Goal: Task Accomplishment & Management: Use online tool/utility

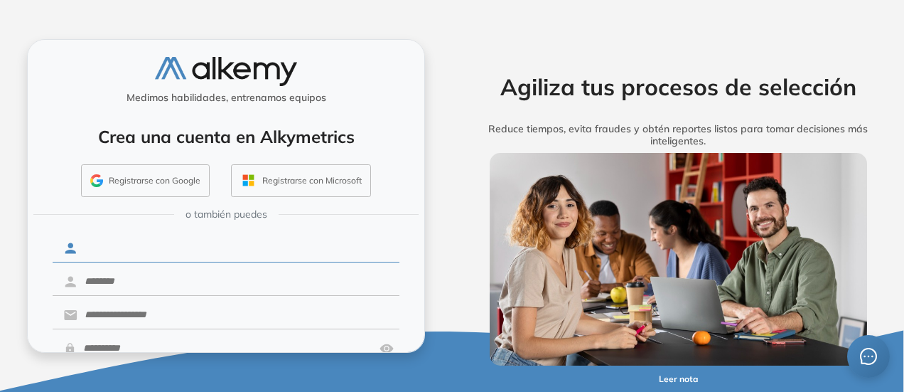
click at [124, 252] on input "text" at bounding box center [238, 248] width 322 height 27
type input "*********"
type input "**********"
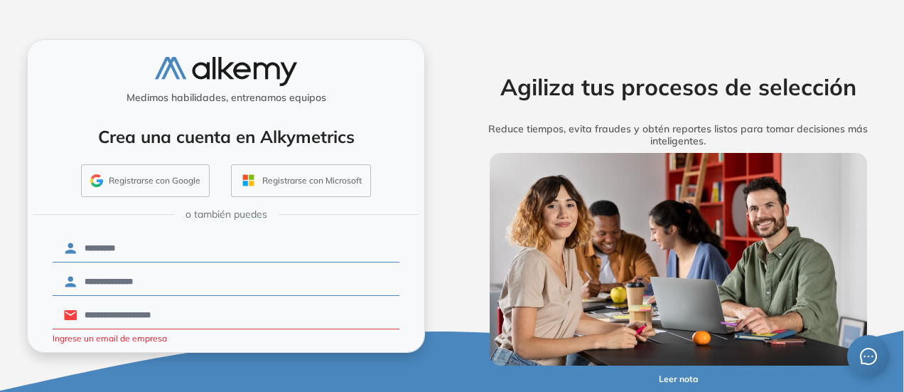
click at [522, 55] on div "Agiliza tus procesos de selección Reduce tiempos, evita fraudes y obtén reporte…" at bounding box center [678, 195] width 431 height 313
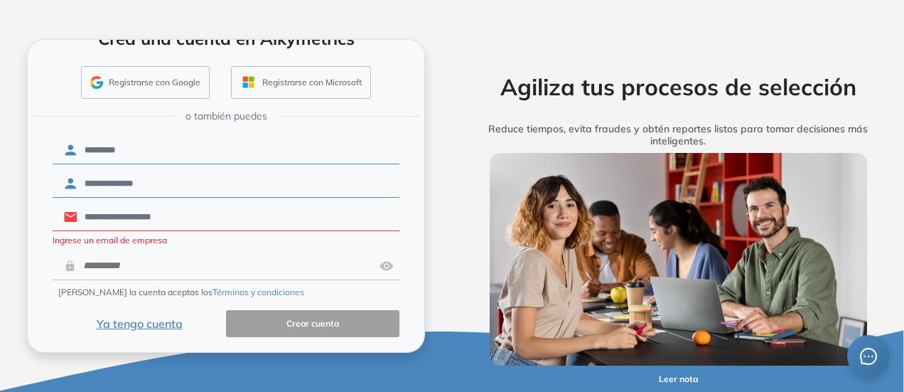
click at [165, 325] on button "Ya tengo cuenta" at bounding box center [139, 324] width 173 height 28
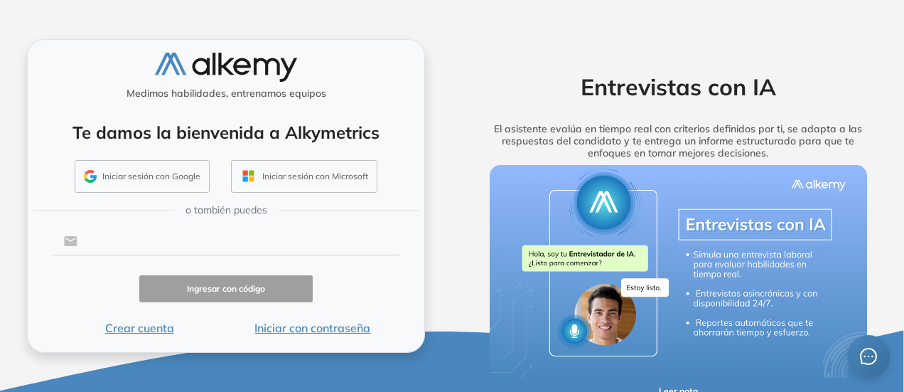
click at [173, 238] on input "text" at bounding box center [238, 240] width 322 height 27
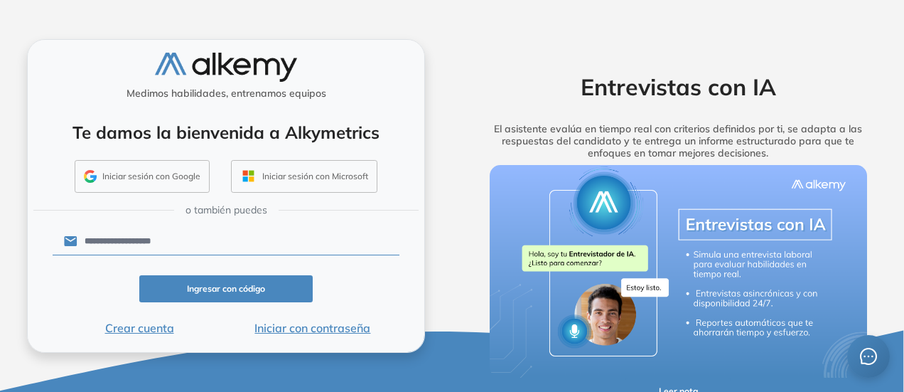
click at [223, 286] on button "Ingresar con código" at bounding box center [225, 289] width 173 height 28
click at [182, 245] on input "**********" at bounding box center [238, 240] width 322 height 27
type input "**********"
click at [206, 292] on button "Ingresar con código" at bounding box center [225, 289] width 173 height 28
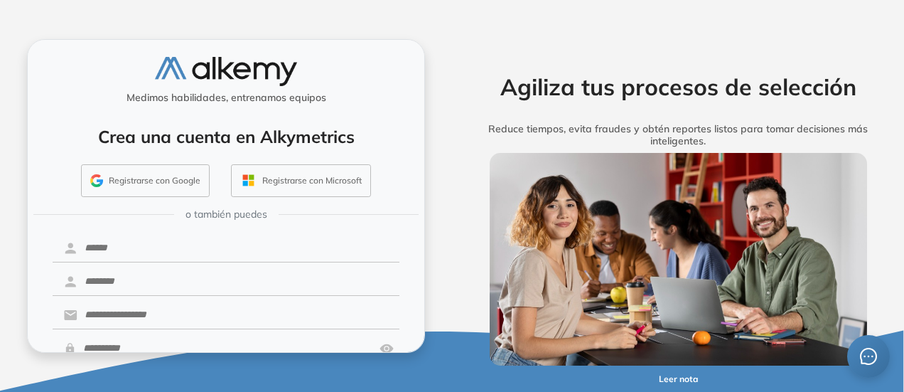
scroll to position [82, 0]
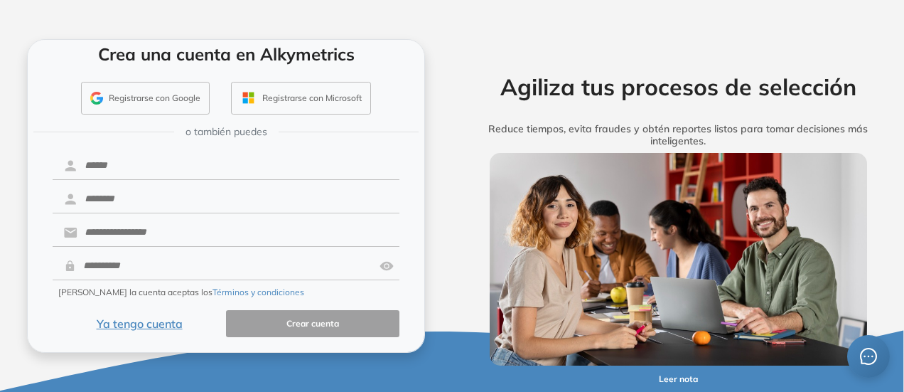
click at [154, 321] on button "Ya tengo cuenta" at bounding box center [139, 324] width 173 height 28
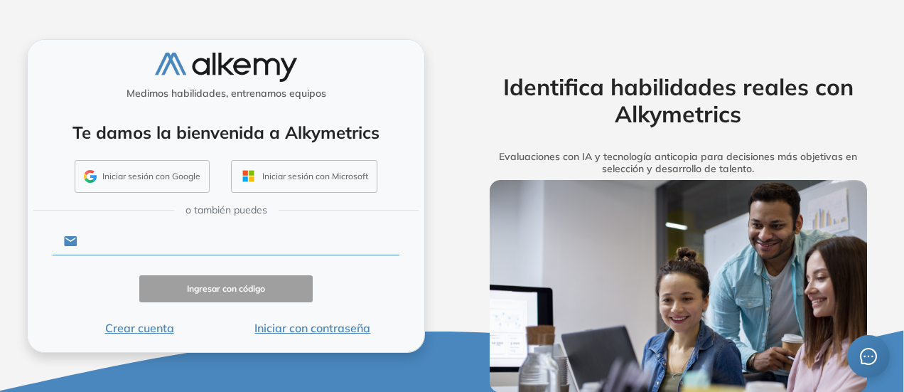
click at [189, 242] on input "text" at bounding box center [238, 240] width 322 height 27
click at [192, 243] on input "text" at bounding box center [238, 240] width 322 height 27
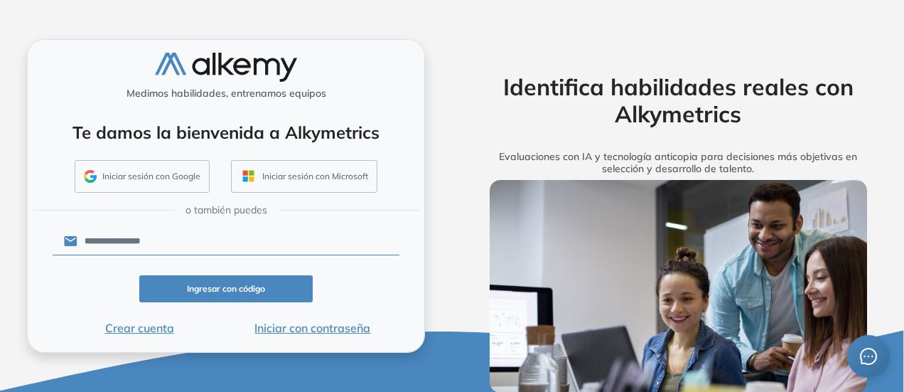
type input "**********"
click at [225, 292] on button "Ingresar con código" at bounding box center [225, 289] width 173 height 28
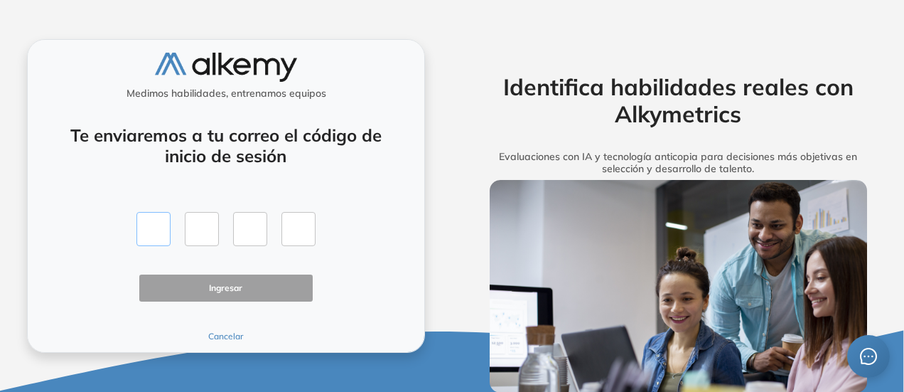
click at [149, 237] on input "text" at bounding box center [153, 229] width 34 height 34
type input "*"
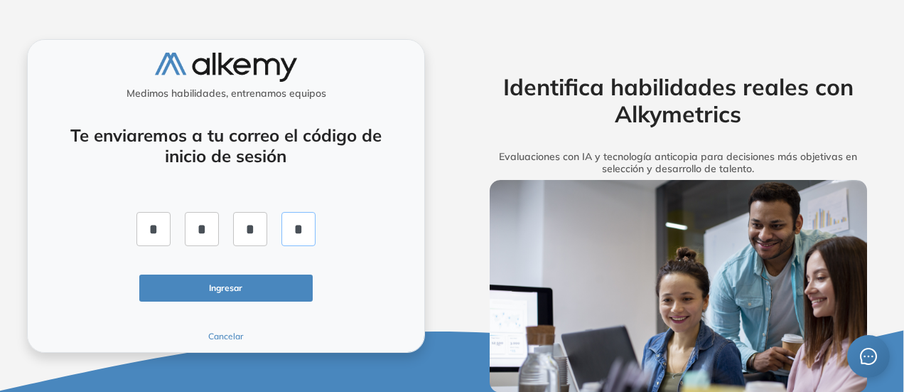
type input "*"
click at [227, 289] on button "Ingresar" at bounding box center [225, 288] width 173 height 28
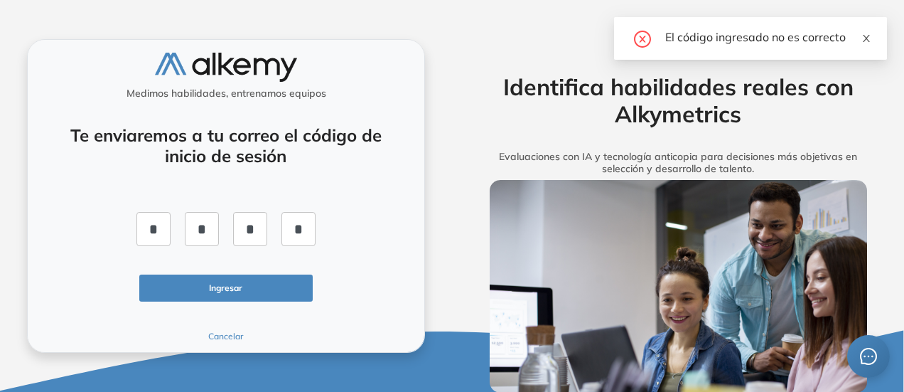
click at [870, 38] on icon "close" at bounding box center [866, 38] width 10 height 10
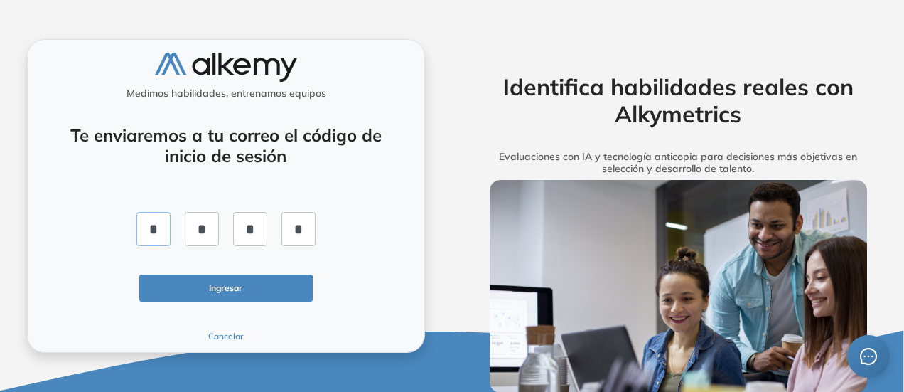
click at [160, 227] on input "*" at bounding box center [153, 229] width 34 height 34
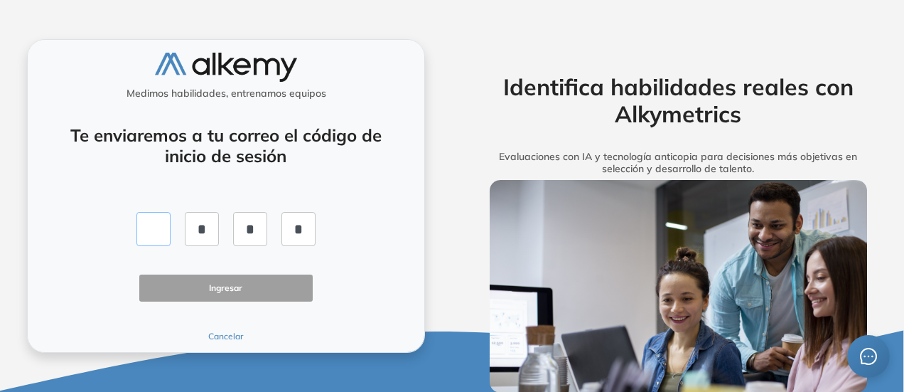
type input "*"
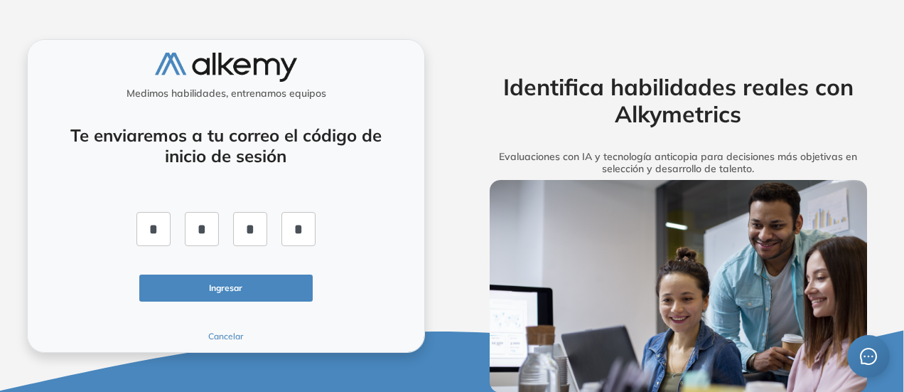
click at [246, 291] on button "Ingresar" at bounding box center [225, 288] width 173 height 28
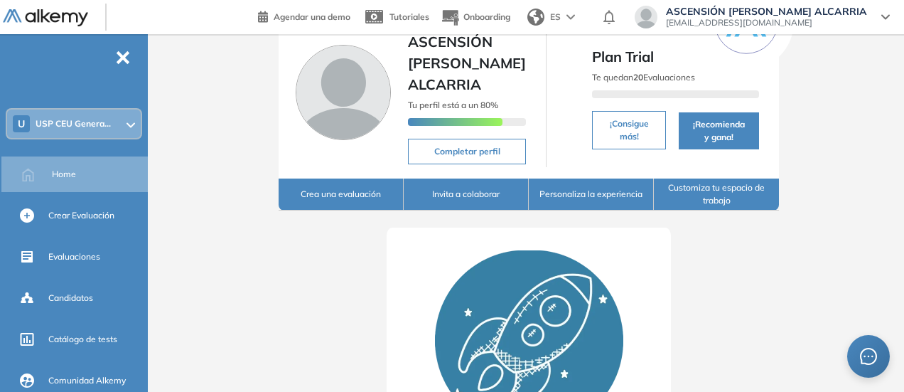
scroll to position [65, 0]
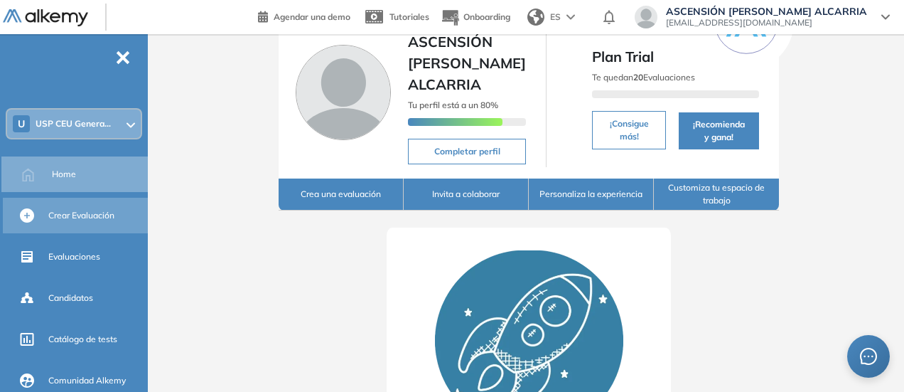
click at [95, 215] on span "Crear Evaluación" at bounding box center [81, 215] width 66 height 13
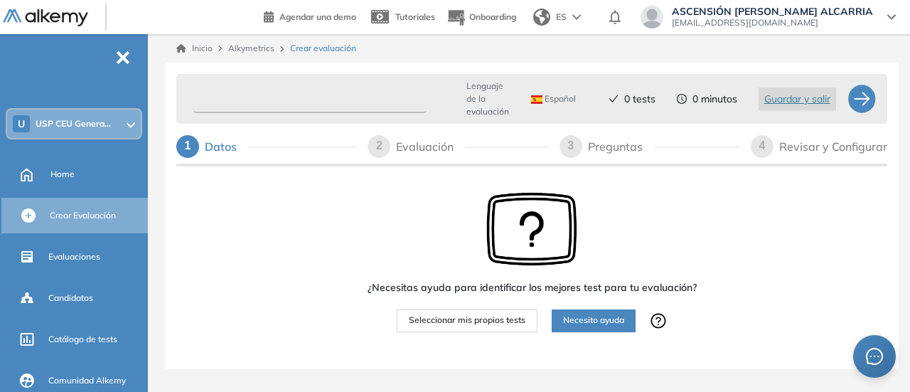
click at [281, 96] on input "text" at bounding box center [309, 99] width 233 height 28
type input "**********"
click at [418, 225] on div "¿Necesitas ayuda para identificar los mejores test para tu evaluación? Seleccio…" at bounding box center [531, 262] width 329 height 140
click at [462, 322] on span "Seleccionar mis propios tests" at bounding box center [467, 320] width 117 height 14
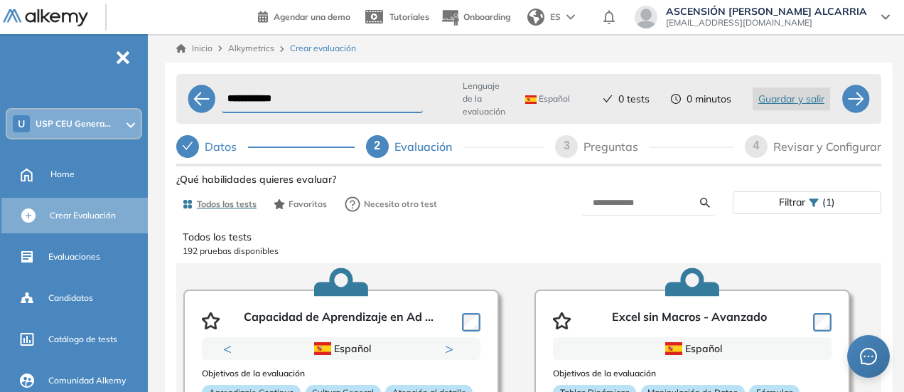
scroll to position [65, 0]
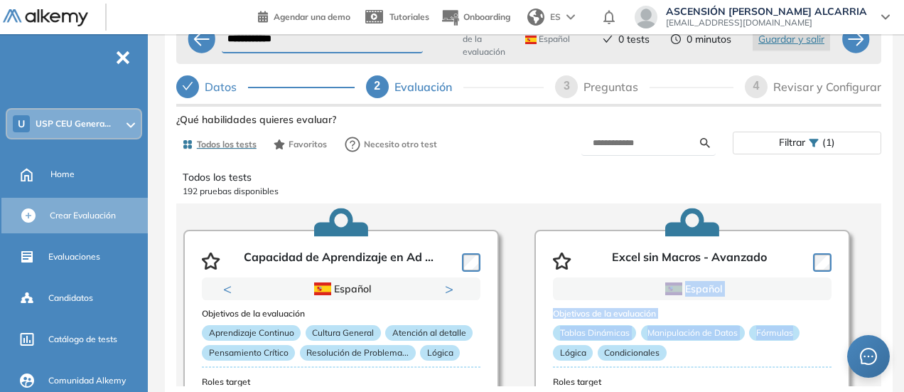
drag, startPoint x: 847, startPoint y: 269, endPoint x: 847, endPoint y: 326, distance: 56.2
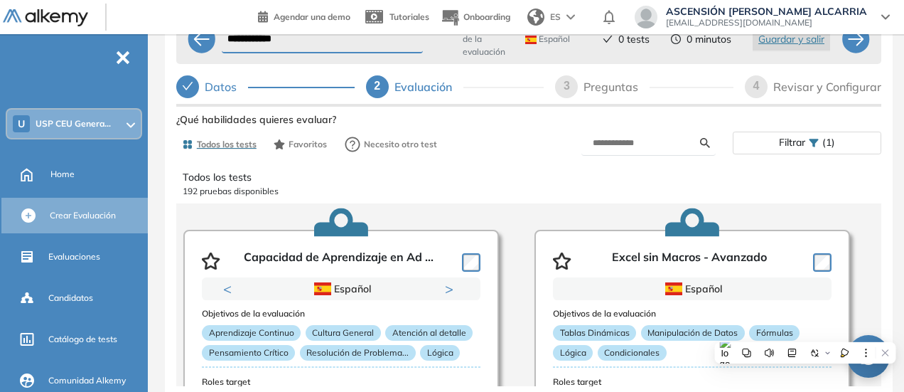
click at [772, 185] on p "192 pruebas disponibles" at bounding box center [529, 191] width 692 height 13
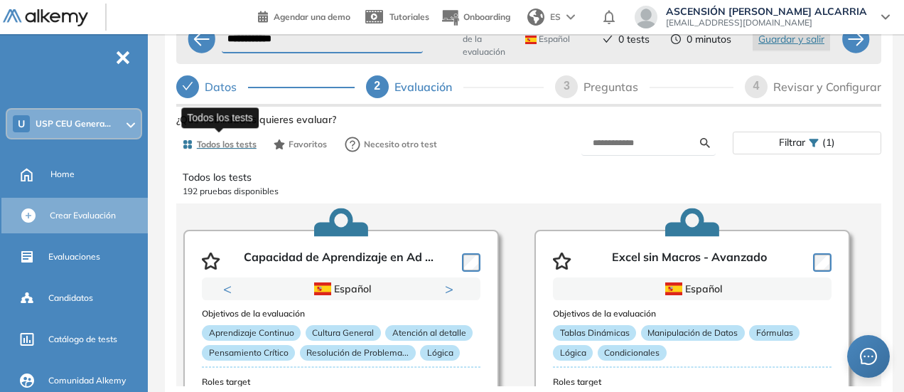
click at [239, 141] on span "Todos los tests" at bounding box center [227, 144] width 60 height 13
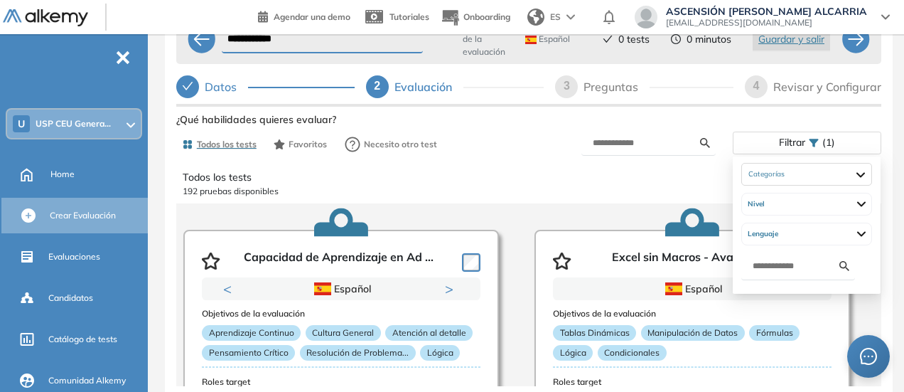
click at [815, 139] on icon at bounding box center [814, 143] width 9 height 8
click at [785, 262] on input "text" at bounding box center [796, 266] width 87 height 16
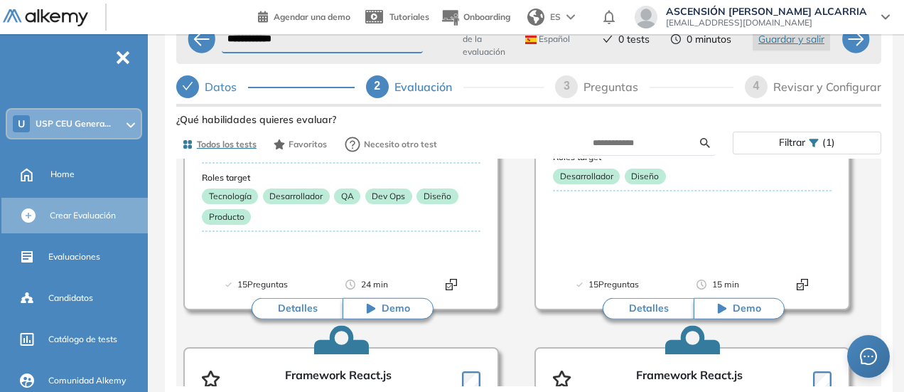
scroll to position [2119, 0]
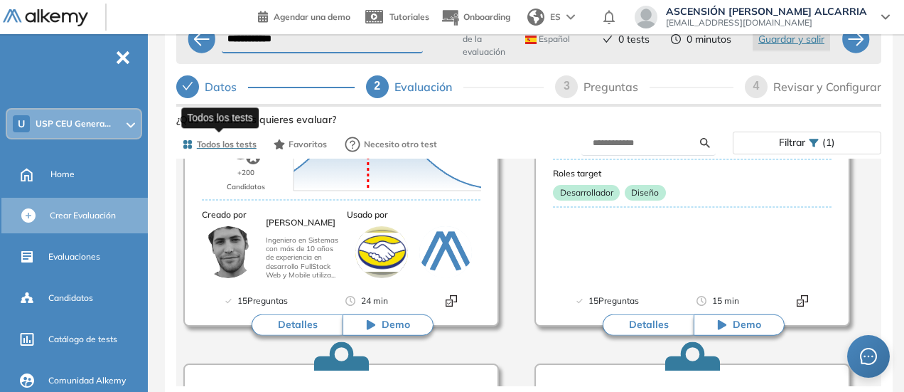
click at [237, 140] on span "Todos los tests" at bounding box center [227, 144] width 60 height 13
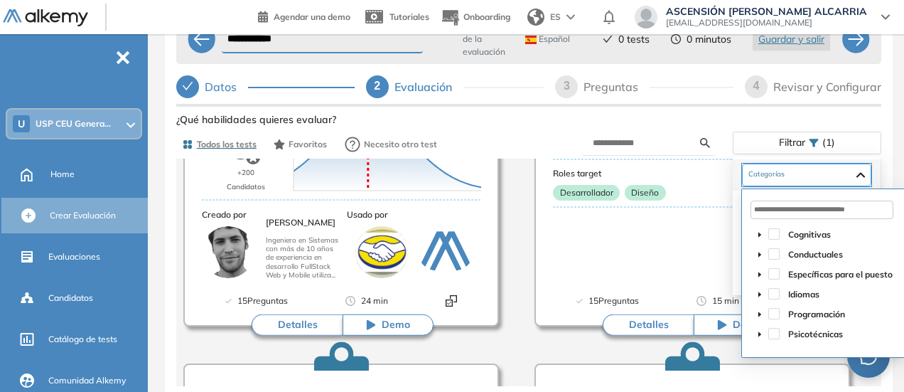
click at [871, 169] on div at bounding box center [806, 174] width 129 height 23
click at [775, 228] on span at bounding box center [773, 232] width 11 height 11
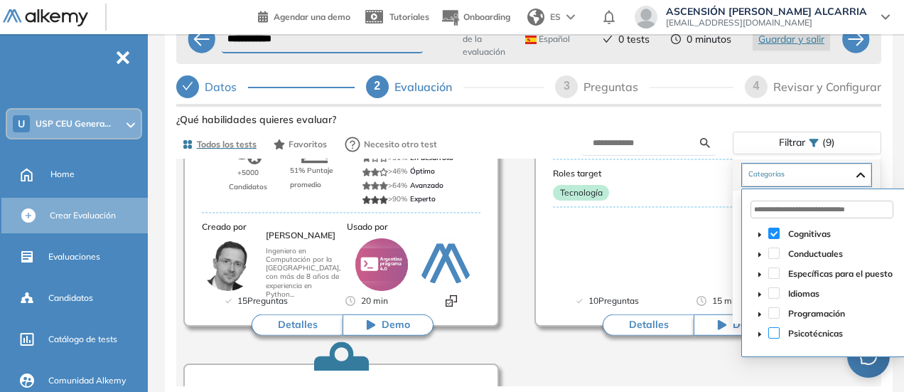
click at [774, 328] on span at bounding box center [773, 332] width 11 height 11
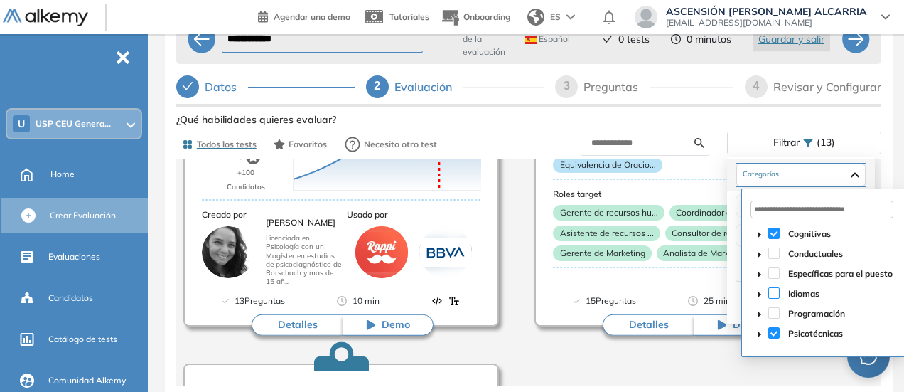
click at [775, 288] on span at bounding box center [773, 292] width 11 height 11
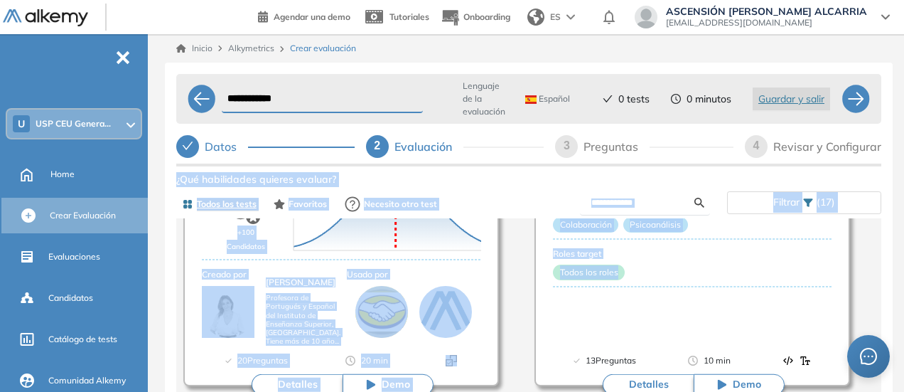
drag, startPoint x: 884, startPoint y: 287, endPoint x: 898, endPoint y: 133, distance: 154.9
click at [898, 133] on div "**********" at bounding box center [529, 242] width 751 height 417
click at [665, 183] on div "¿Qué habilidades quieres evaluar?" at bounding box center [528, 179] width 705 height 15
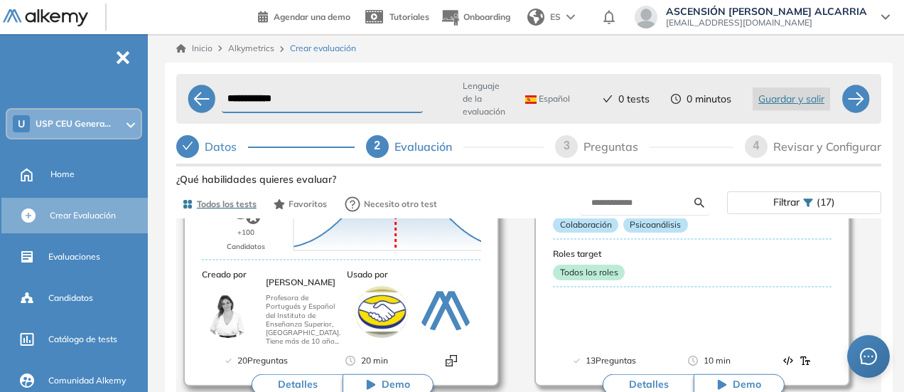
click at [234, 225] on article "Portugués Todos los idiomas Objetivos de la evaluación Comprensión Textual Voca…" at bounding box center [341, 244] width 316 height 284
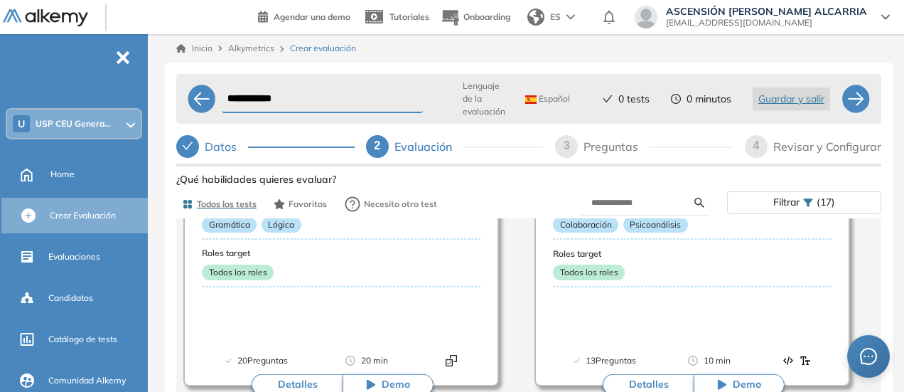
click at [621, 149] on div "Preguntas" at bounding box center [617, 146] width 66 height 23
select select "*****"
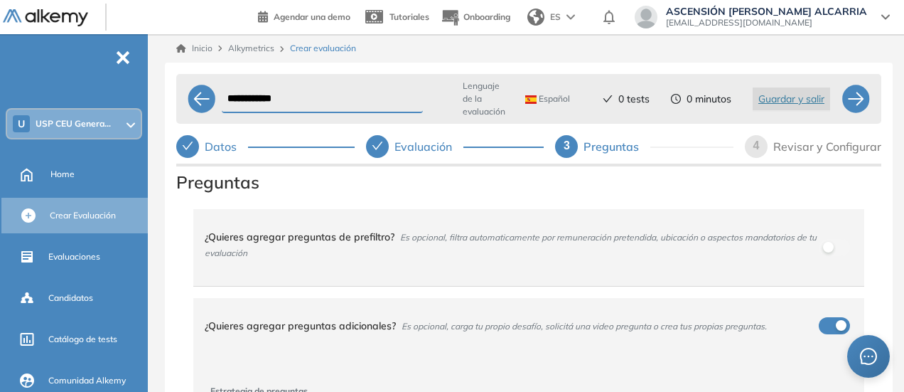
click at [813, 149] on div "Revisar y Configurar" at bounding box center [827, 146] width 108 height 23
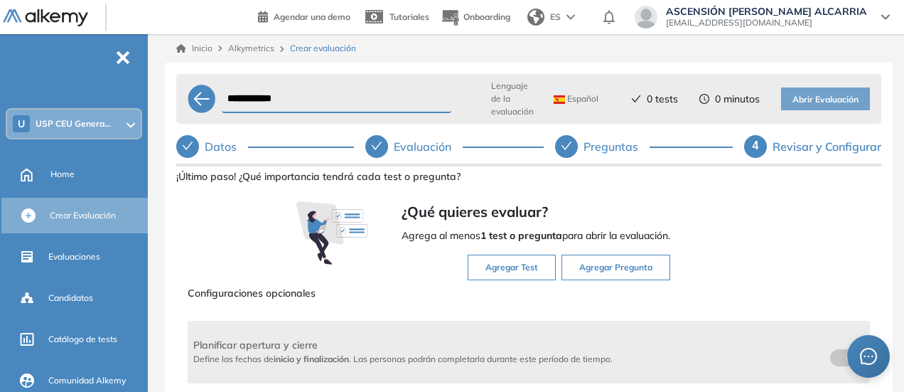
click at [522, 267] on button "Agregar Test" at bounding box center [512, 267] width 88 height 26
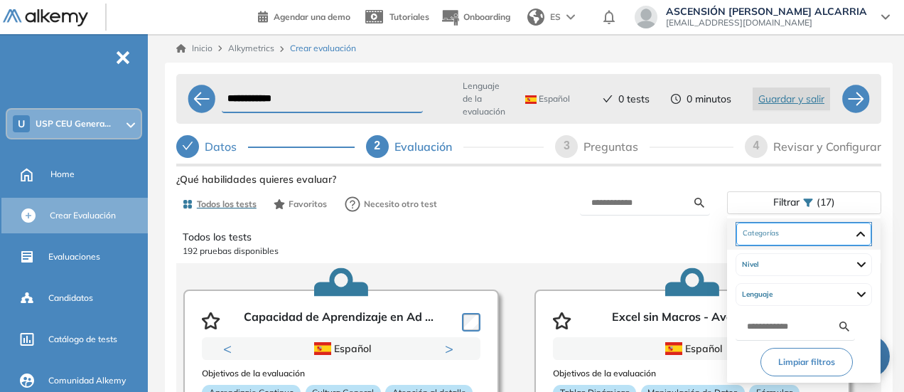
click at [871, 237] on div "Cognitivas Atención y Concentración Capacidad de Pensamiento Gestión de tiempos…" at bounding box center [803, 233] width 135 height 23
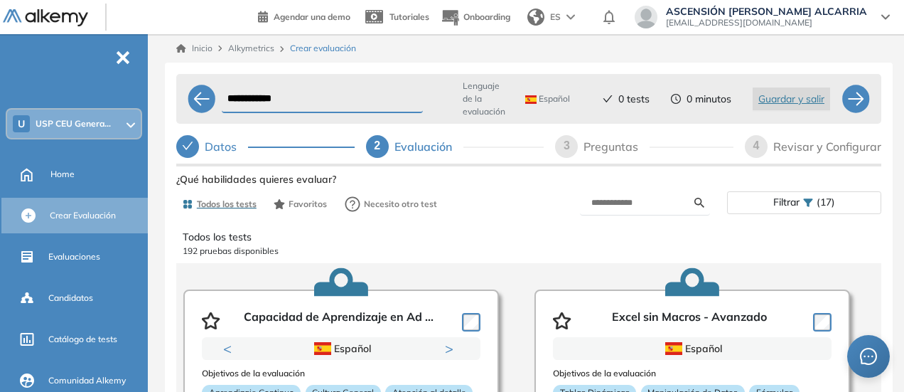
click at [678, 237] on p "Todos los tests" at bounding box center [529, 237] width 692 height 15
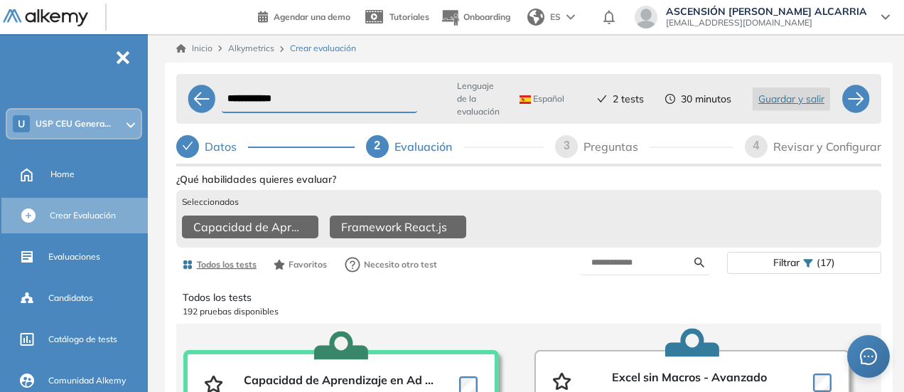
click at [571, 148] on div "3" at bounding box center [566, 146] width 23 height 23
select select "*****"
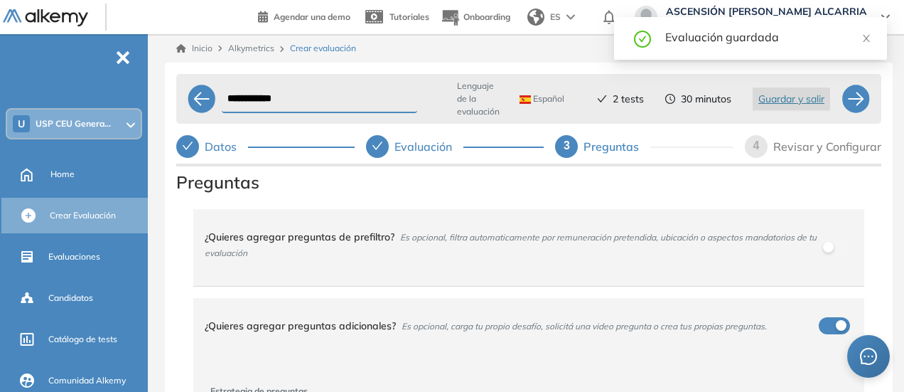
click at [601, 147] on div "Preguntas" at bounding box center [617, 146] width 67 height 23
click at [458, 254] on div "¿Quieres agregar preguntas de prefiltro? Es opcional, filtra automaticamente po…" at bounding box center [520, 245] width 631 height 54
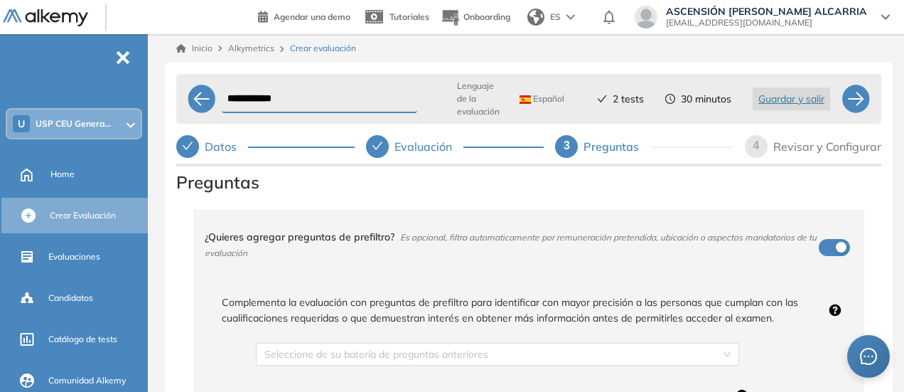
click at [817, 248] on div "¿Quieres agregar preguntas de prefiltro? Es opcional, filtra automaticamente po…" at bounding box center [520, 245] width 631 height 54
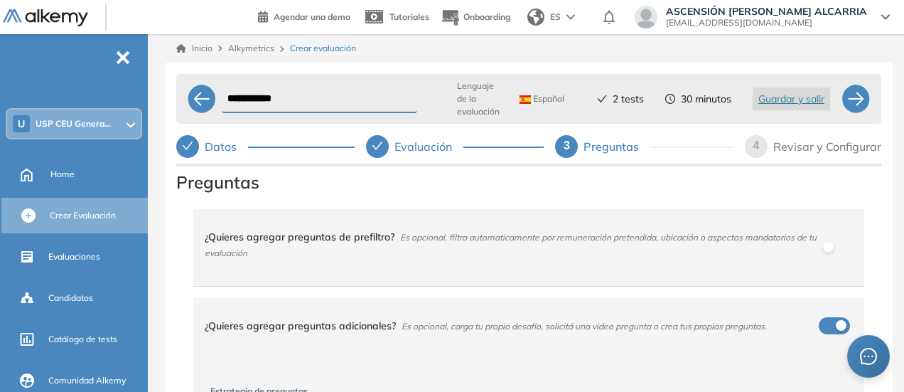
click at [822, 323] on div "¿Quieres agregar preguntas adicionales? Es opcional, carga tu propio desafío, s…" at bounding box center [520, 325] width 631 height 38
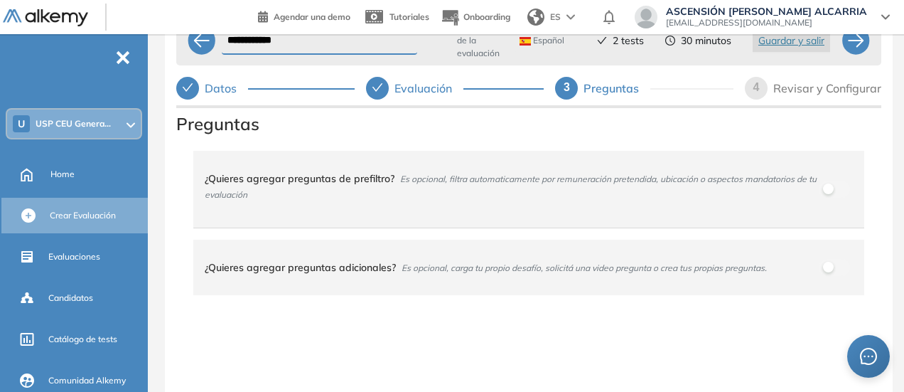
scroll to position [124, 0]
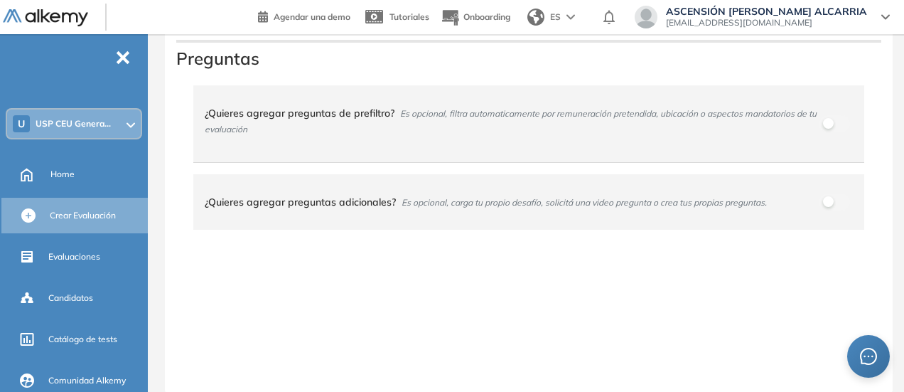
drag, startPoint x: 898, startPoint y: 335, endPoint x: 898, endPoint y: 326, distance: 9.3
click at [898, 326] on div "**********" at bounding box center [529, 151] width 751 height 482
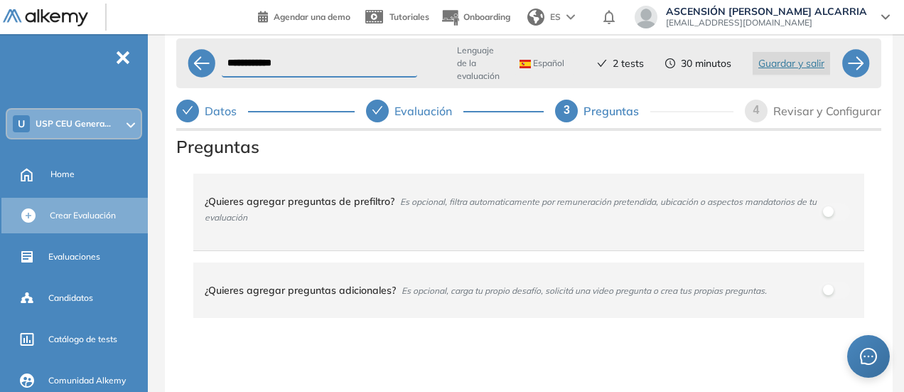
scroll to position [0, 0]
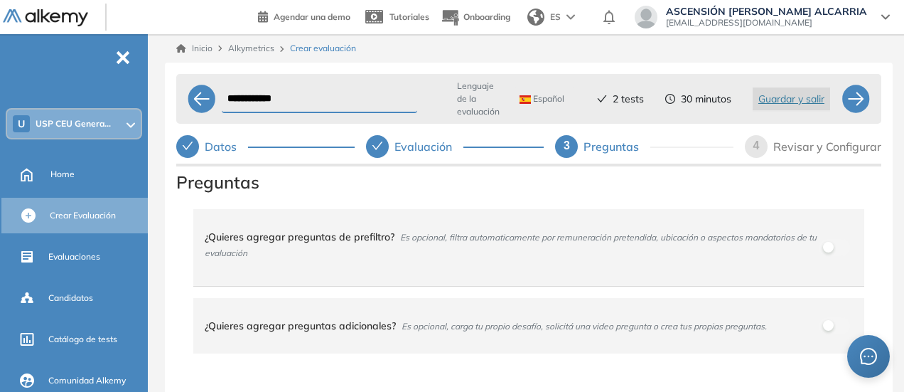
click at [803, 144] on div "Revisar y Configurar" at bounding box center [827, 146] width 108 height 23
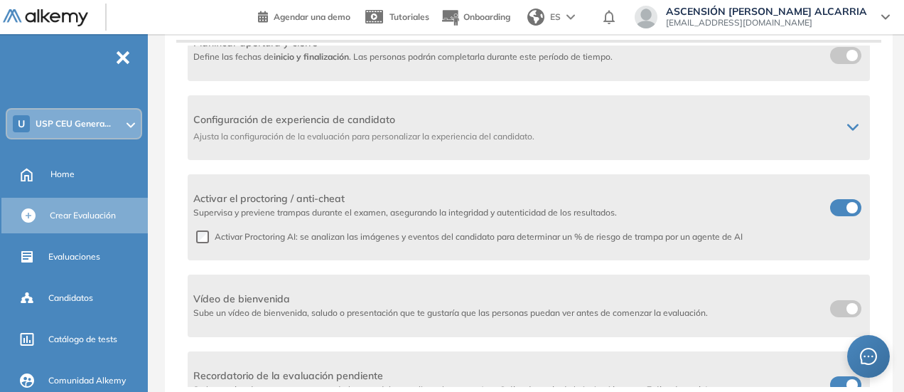
scroll to position [340, 0]
click at [836, 203] on label at bounding box center [845, 204] width 31 height 17
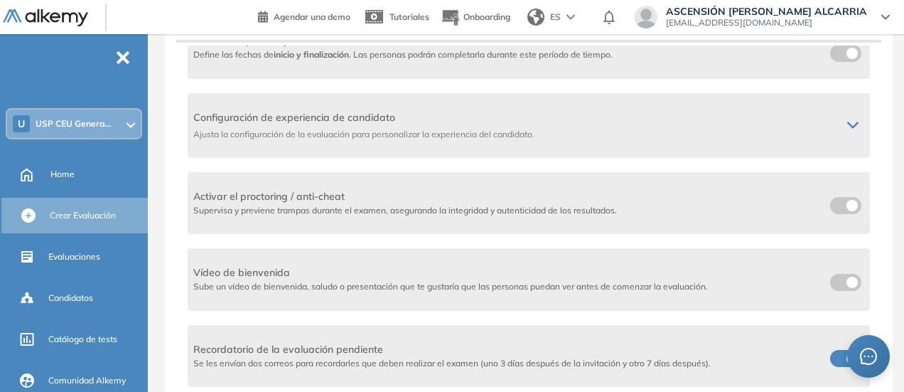
scroll to position [0, 0]
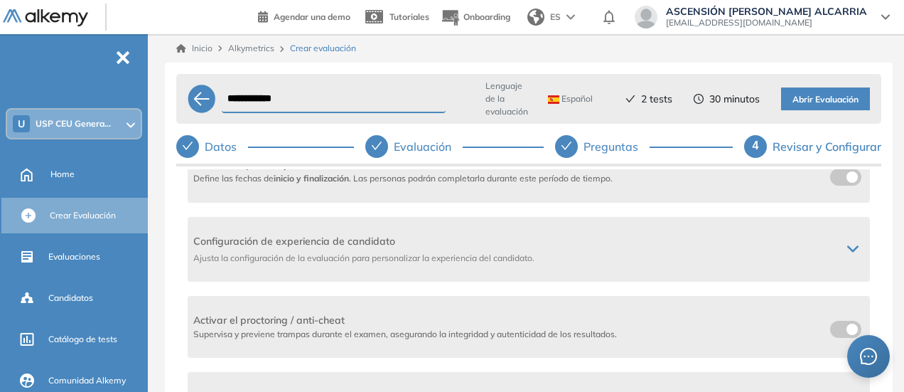
click at [817, 102] on span "Abrir Evaluación" at bounding box center [826, 100] width 66 height 14
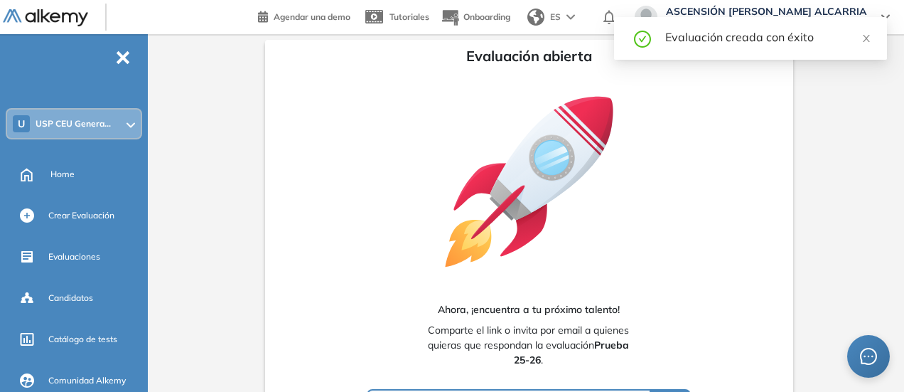
type input "**********"
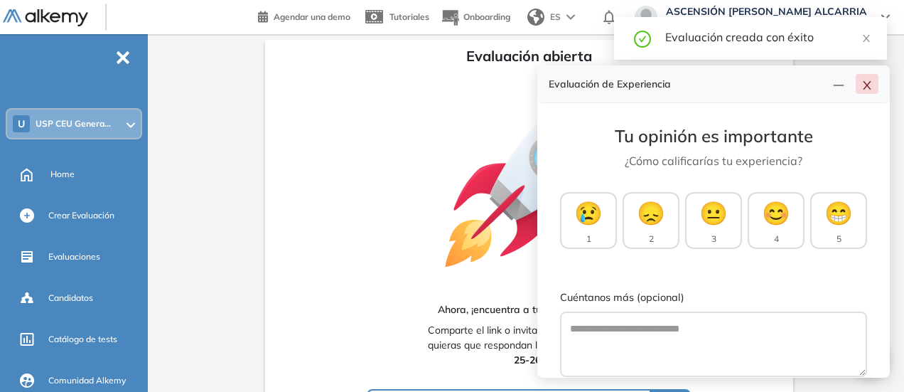
click at [866, 85] on icon "close" at bounding box center [867, 85] width 8 height 9
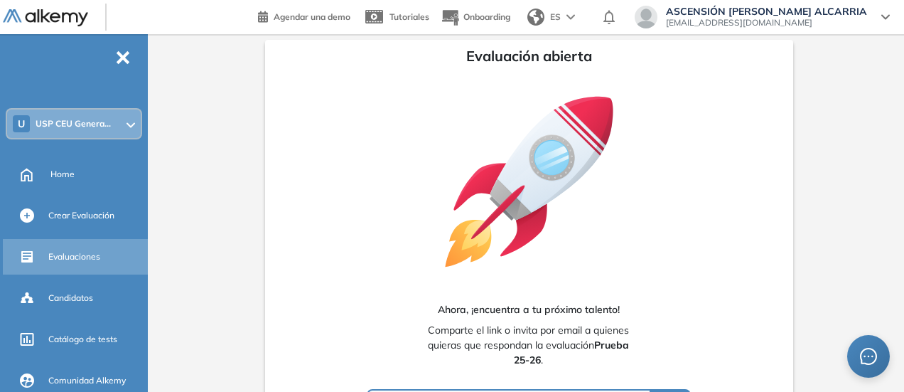
click at [64, 259] on span "Evaluaciones" at bounding box center [74, 256] width 52 height 13
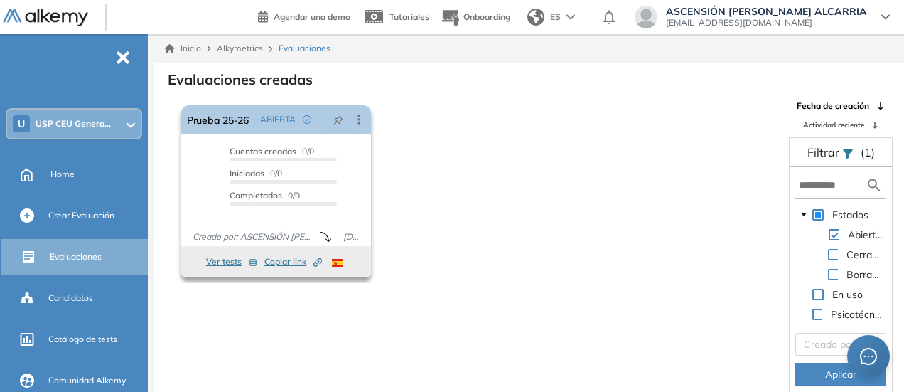
click at [357, 122] on icon at bounding box center [359, 119] width 14 height 14
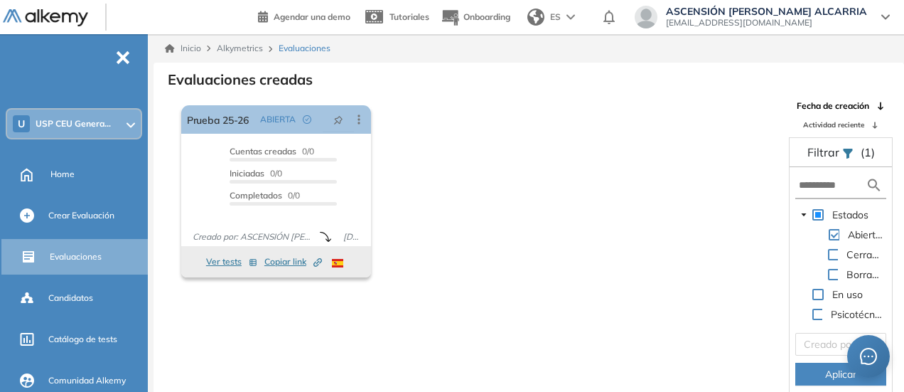
click at [466, 198] on div "El proctoring será activado ¡Importante!: Los usuarios que ya realizaron la eva…" at bounding box center [477, 191] width 603 height 183
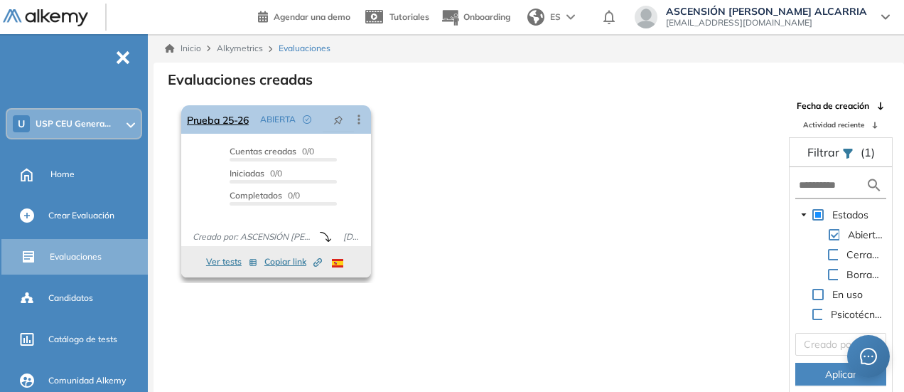
click at [357, 119] on icon at bounding box center [359, 119] width 14 height 14
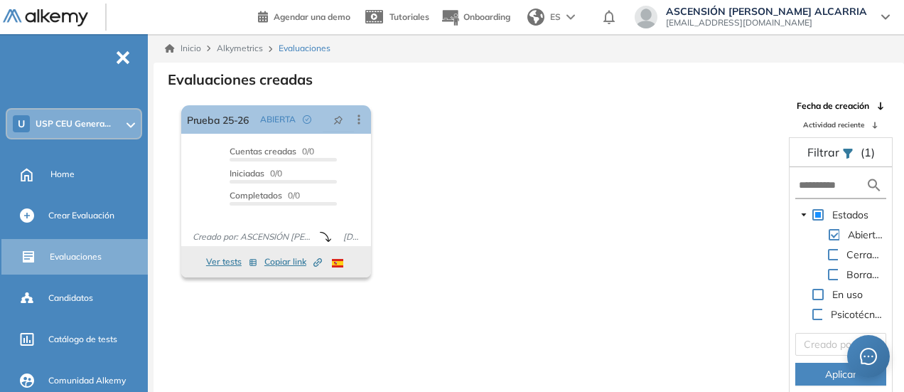
click at [446, 278] on div "El proctoring será activado ¡Importante!: Los usuarios que ya realizaron la eva…" at bounding box center [477, 191] width 603 height 183
click at [571, 120] on div "El proctoring será activado ¡Importante!: Los usuarios que ya realizaron la eva…" at bounding box center [477, 191] width 603 height 183
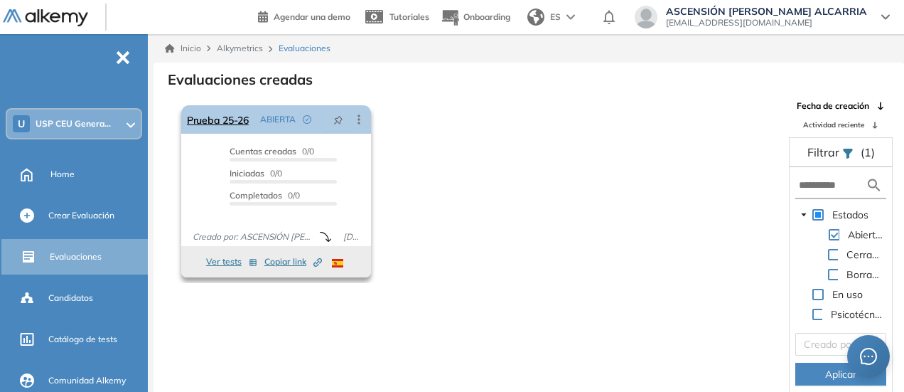
click at [363, 123] on icon at bounding box center [359, 119] width 14 height 14
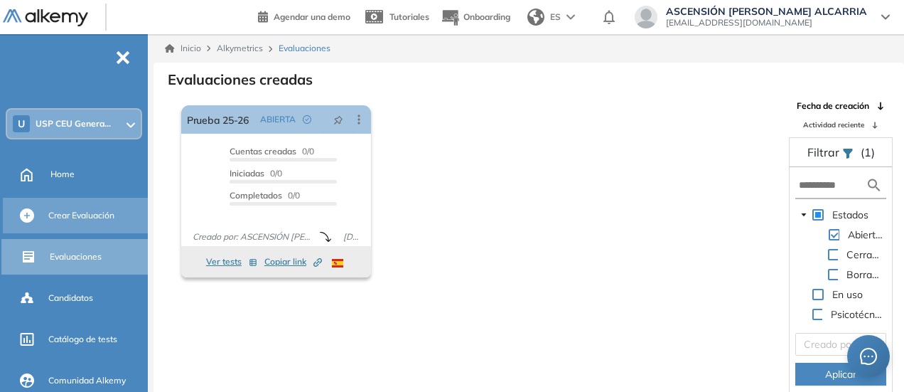
click at [78, 215] on span "Crear Evaluación" at bounding box center [81, 215] width 66 height 13
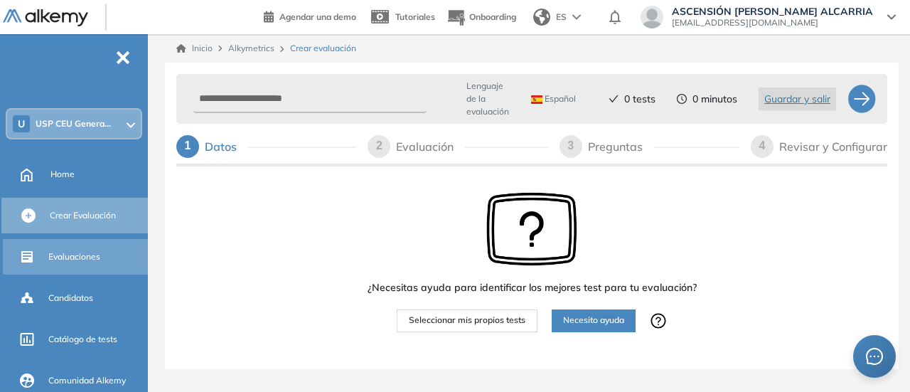
click at [54, 258] on span "Evaluaciones" at bounding box center [74, 256] width 52 height 13
